Goal: Book appointment/travel/reservation

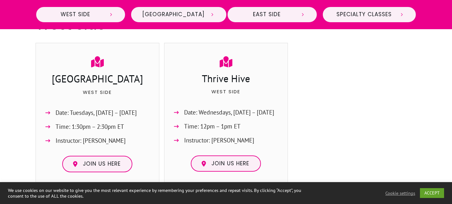
scroll to position [350, 0]
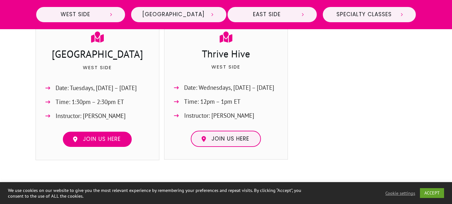
click at [74, 142] on link "Join us here" at bounding box center [97, 139] width 70 height 16
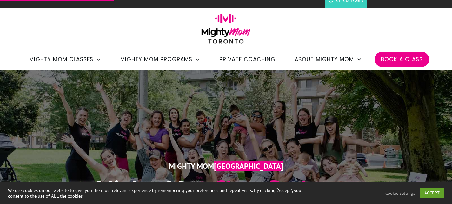
scroll to position [6, 0]
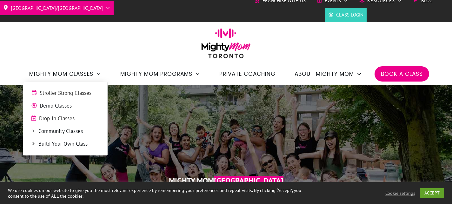
click at [62, 96] on span "Stroller Strong Classes" at bounding box center [70, 93] width 60 height 8
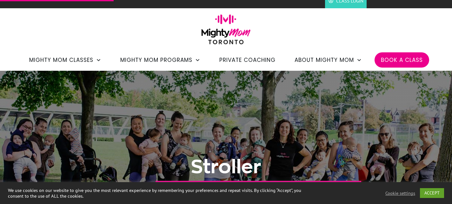
scroll to position [20, 0]
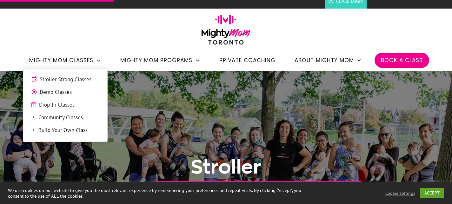
click at [63, 104] on span "Drop-In Classes" at bounding box center [69, 105] width 60 height 8
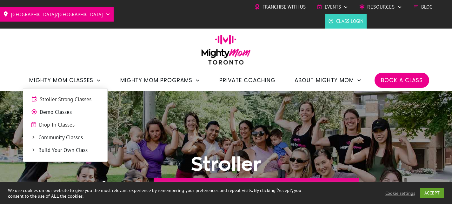
click at [56, 109] on span "Demo Classes" at bounding box center [70, 112] width 60 height 8
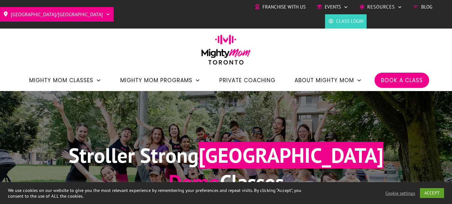
click at [403, 82] on span "Book a Class" at bounding box center [402, 80] width 42 height 11
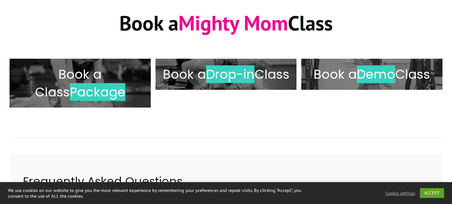
scroll to position [98, 0]
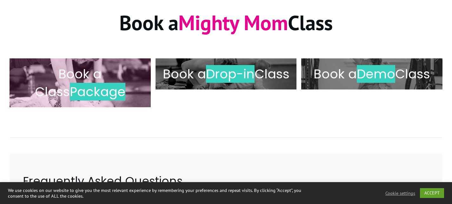
click at [113, 86] on h2 "Book a Class Package" at bounding box center [80, 83] width 128 height 36
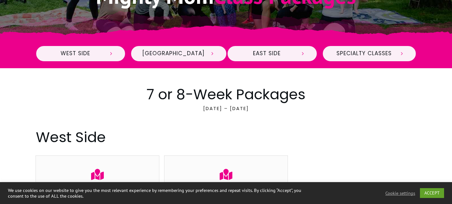
scroll to position [217, 0]
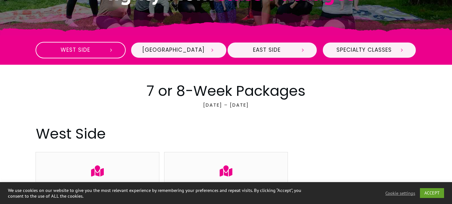
click at [85, 51] on span "West Side" at bounding box center [75, 50] width 56 height 7
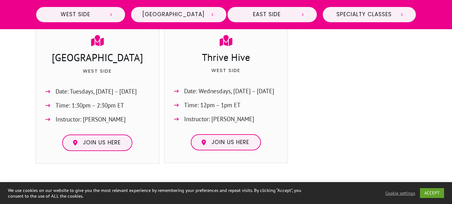
scroll to position [348, 0]
